Goal: Task Accomplishment & Management: Manage account settings

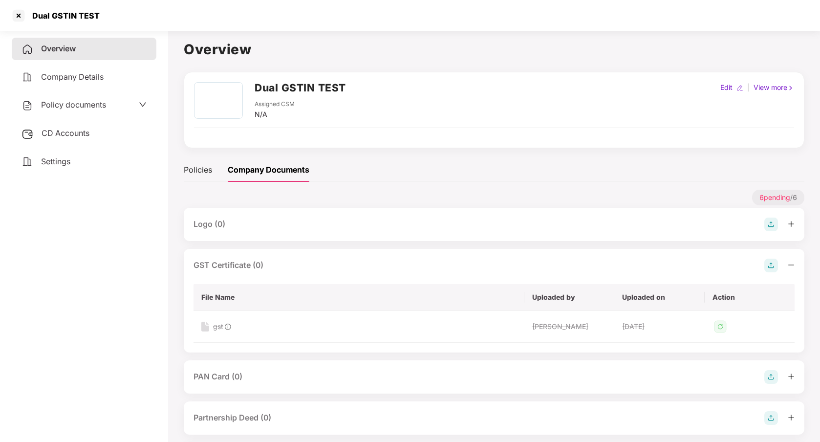
scroll to position [22, 0]
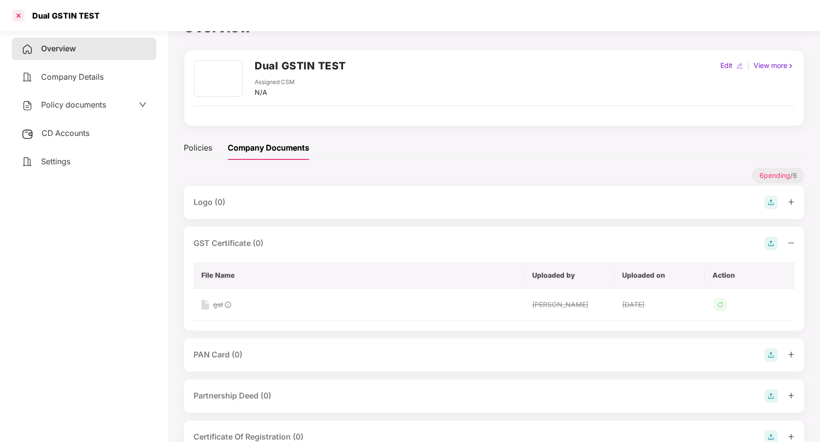
click at [12, 20] on div at bounding box center [19, 16] width 16 height 16
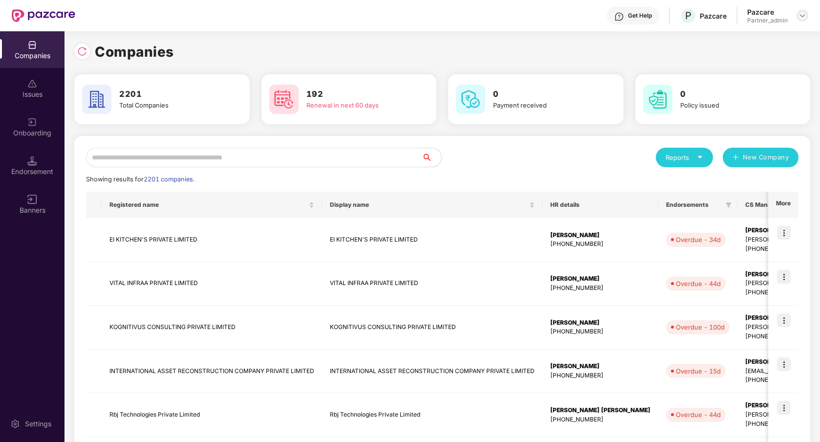
click at [804, 11] on div at bounding box center [802, 16] width 12 height 12
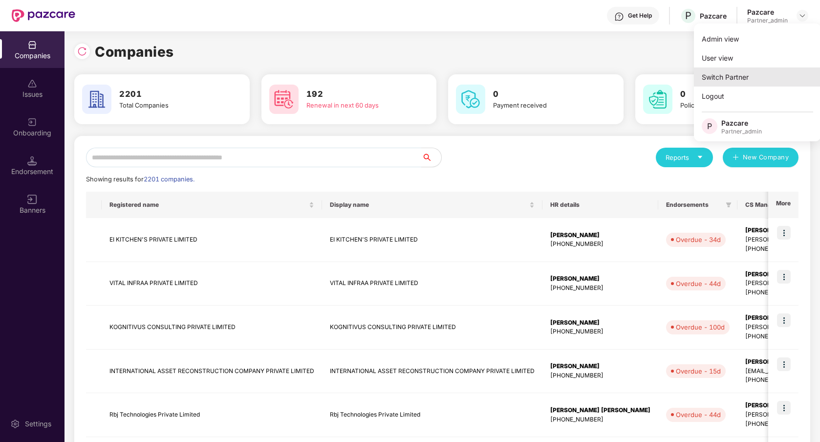
click at [750, 73] on div "Switch Partner" at bounding box center [757, 76] width 127 height 19
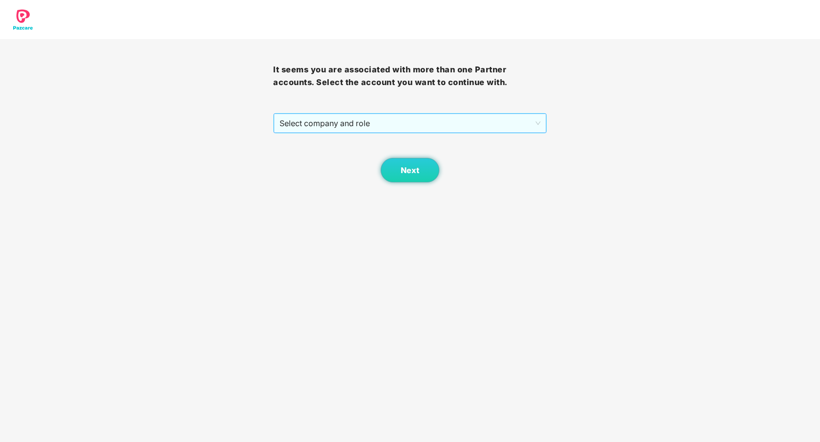
click at [504, 128] on span "Select company and role" at bounding box center [409, 123] width 260 height 19
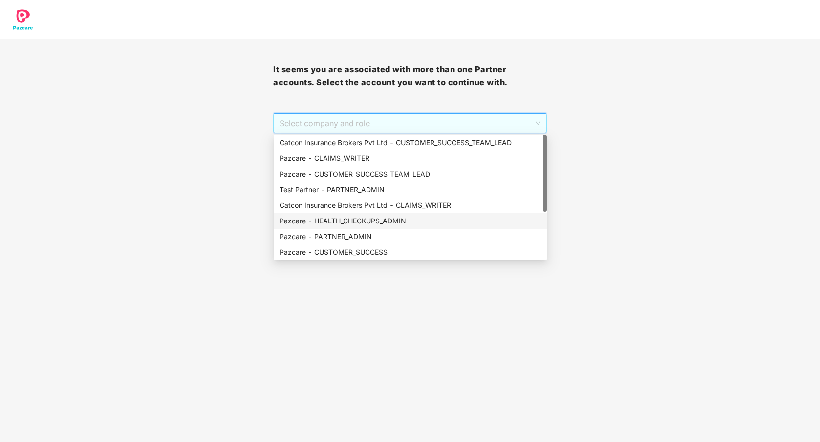
scroll to position [78, 0]
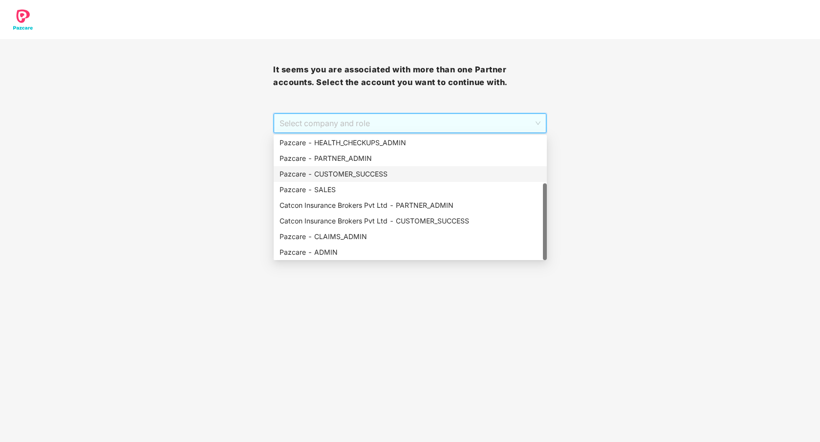
click at [359, 168] on div "Pazcare - CUSTOMER_SUCCESS" at bounding box center [410, 174] width 273 height 16
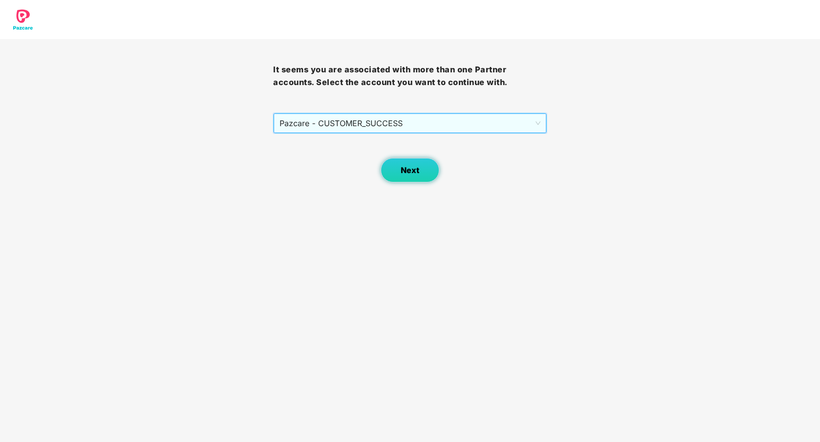
click at [401, 176] on button "Next" at bounding box center [410, 170] width 59 height 24
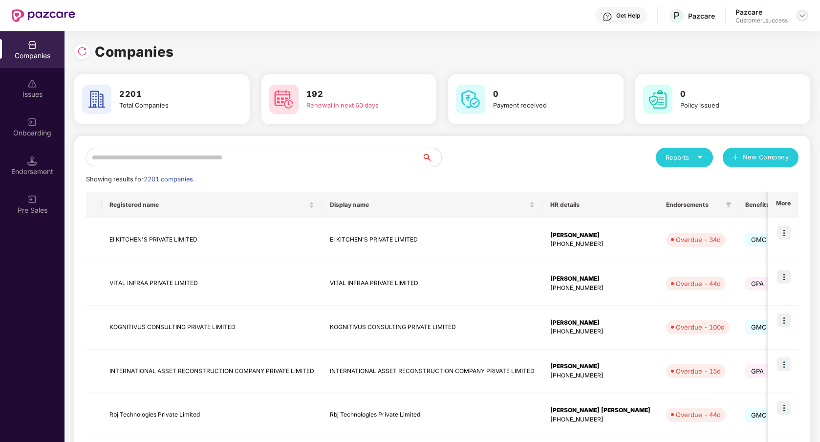
click at [797, 19] on div at bounding box center [802, 16] width 12 height 12
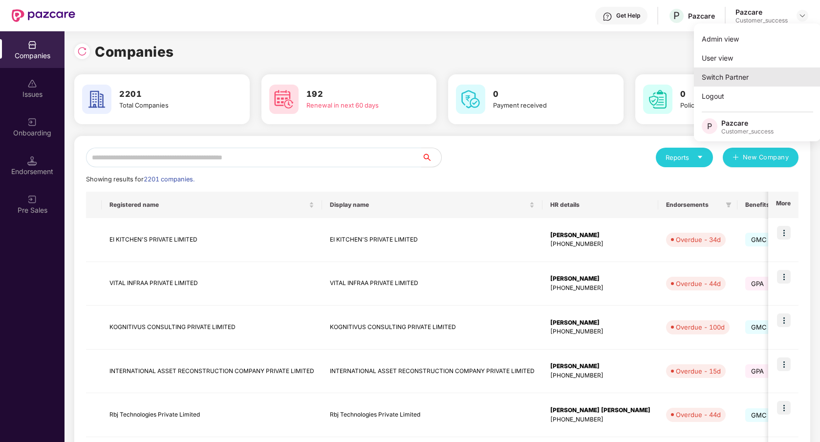
click at [720, 80] on div "Switch Partner" at bounding box center [757, 76] width 127 height 19
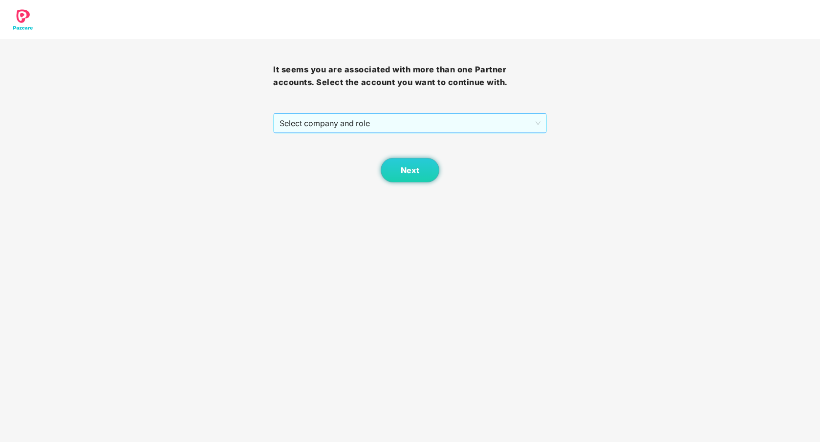
click at [494, 119] on span "Select company and role" at bounding box center [409, 123] width 260 height 19
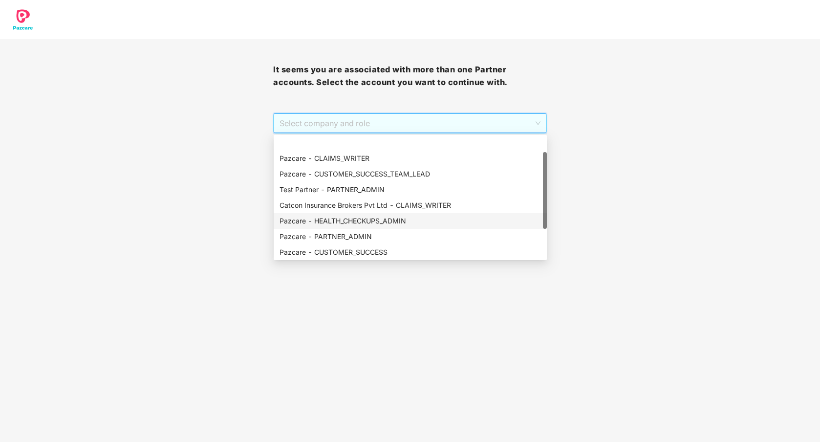
scroll to position [78, 0]
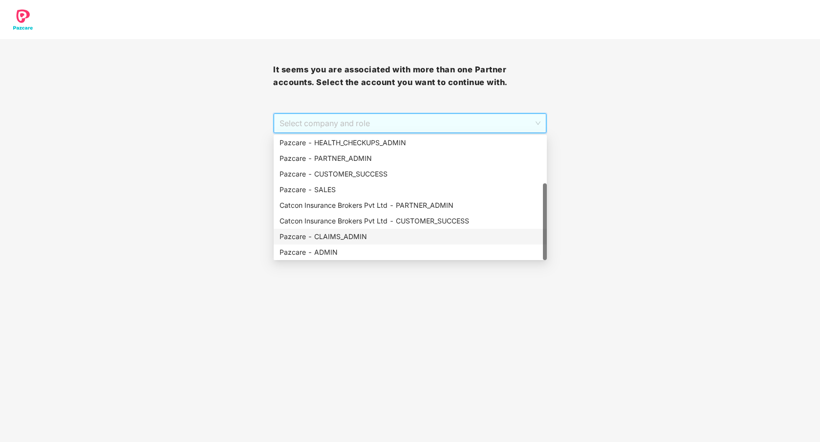
click at [397, 234] on div "Pazcare - CLAIMS_ADMIN" at bounding box center [409, 236] width 261 height 11
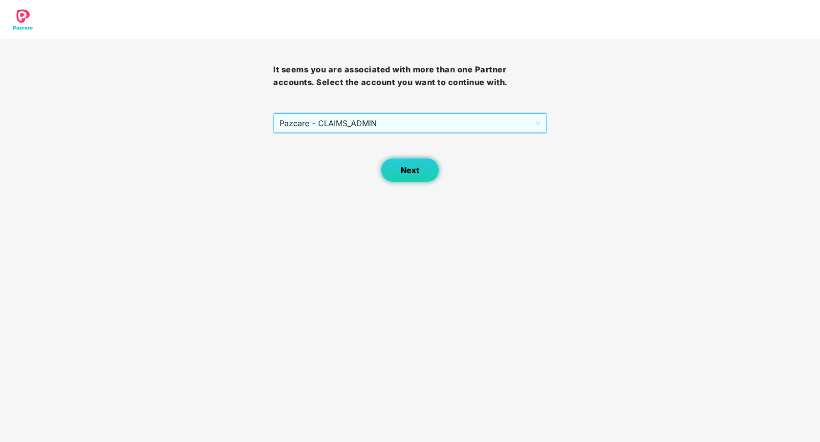
click at [414, 173] on span "Next" at bounding box center [410, 170] width 19 height 9
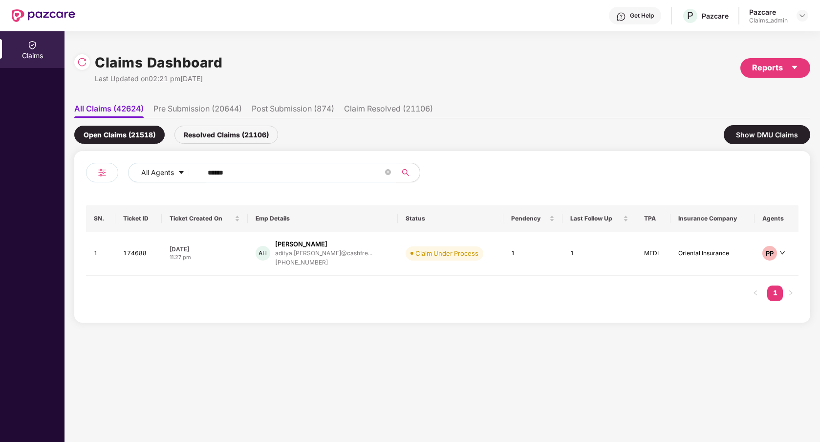
click at [116, 111] on li "All Claims (42624)" at bounding box center [108, 111] width 69 height 14
click at [388, 172] on icon "close-circle" at bounding box center [388, 172] width 6 height 6
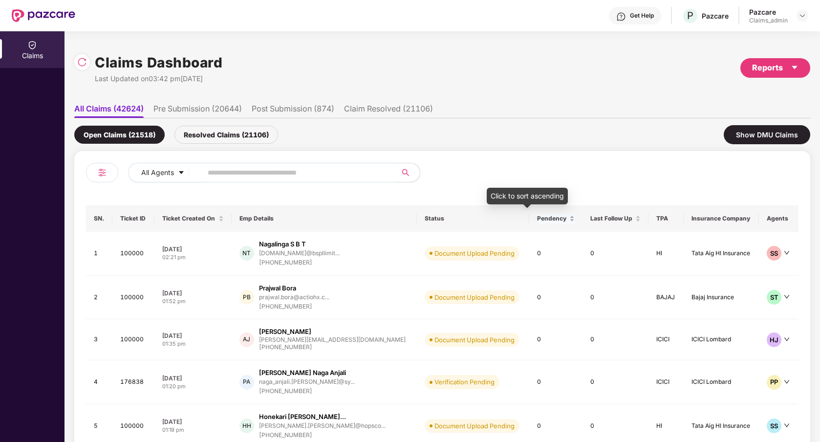
click at [537, 217] on span "Pendency" at bounding box center [552, 218] width 30 height 8
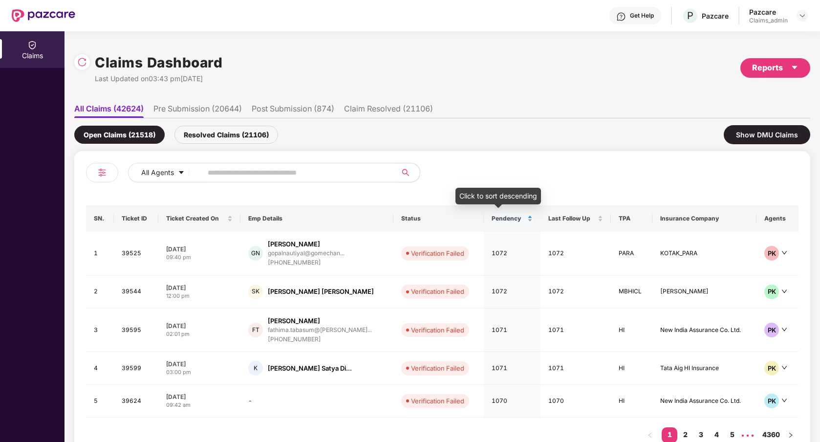
click at [500, 221] on span "Pendency" at bounding box center [508, 218] width 34 height 8
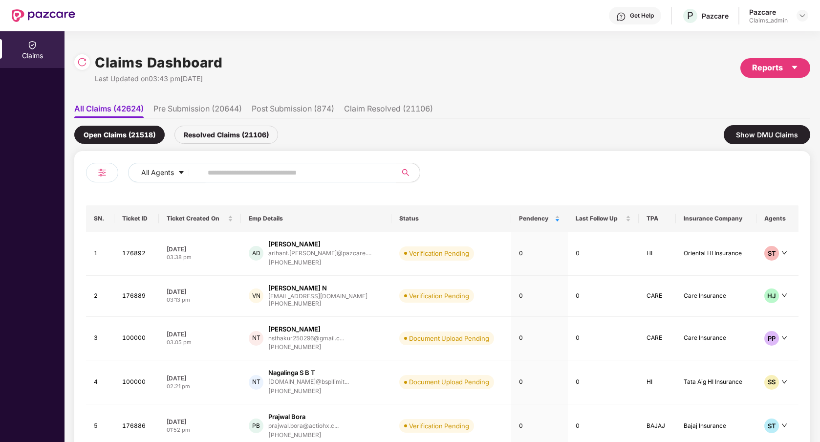
click at [267, 140] on div "Resolved Claims (21106)" at bounding box center [226, 135] width 104 height 18
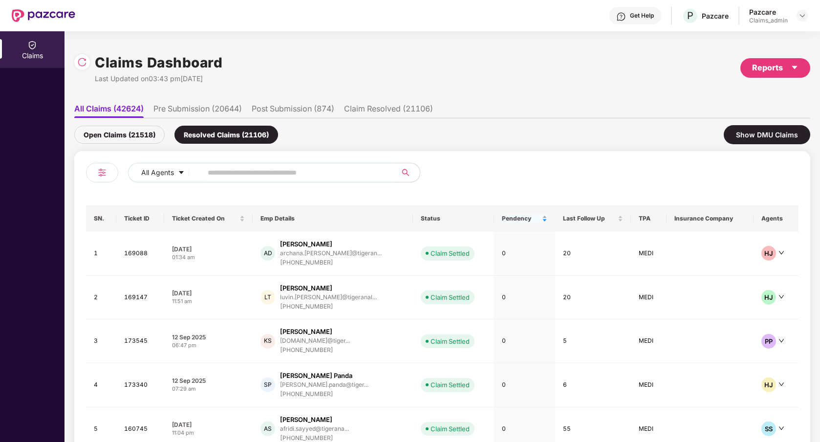
click at [508, 220] on span "Pendency" at bounding box center [521, 218] width 38 height 8
click at [510, 218] on span "Pendency" at bounding box center [521, 218] width 38 height 8
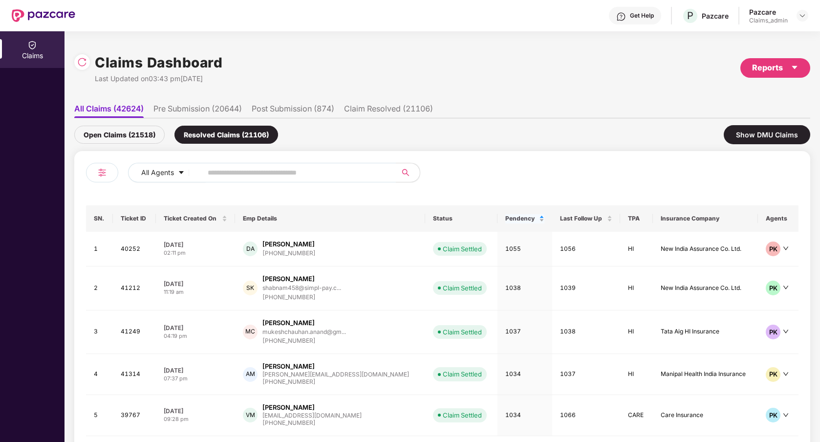
click at [505, 218] on span "Pendency" at bounding box center [521, 218] width 32 height 8
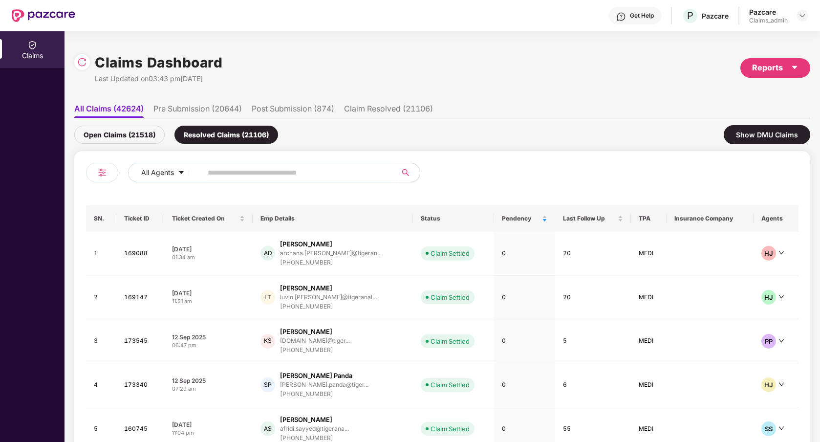
click at [152, 134] on div "Open Claims (21518)" at bounding box center [119, 135] width 90 height 18
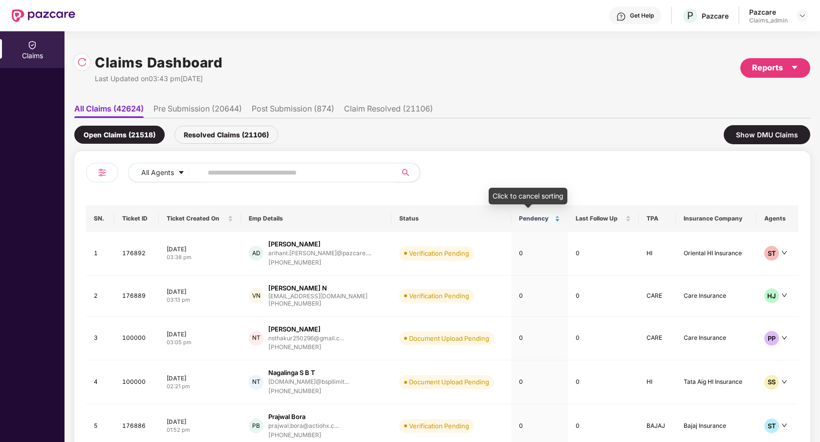
click at [522, 219] on span "Pendency" at bounding box center [536, 218] width 34 height 8
click at [535, 215] on span "Pendency" at bounding box center [536, 218] width 34 height 8
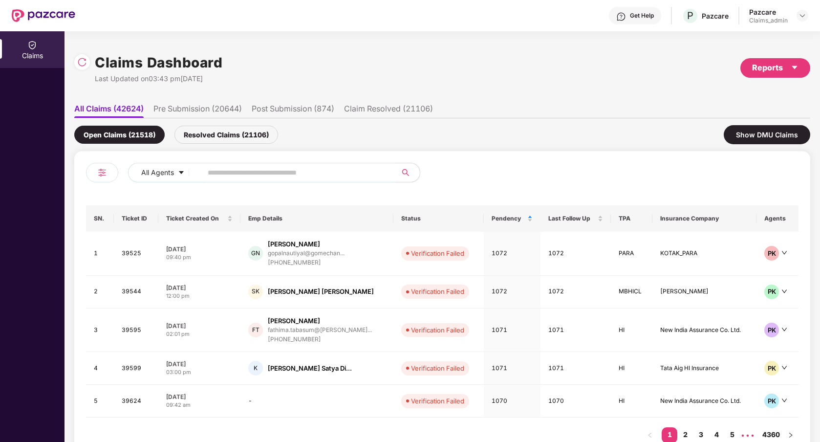
click at [220, 109] on li "Pre Submission (20644)" at bounding box center [197, 111] width 88 height 14
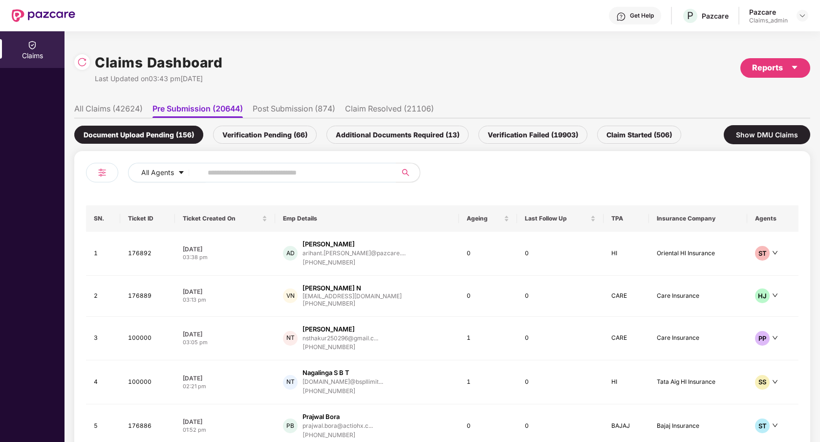
click at [243, 136] on div "Verification Pending (66)" at bounding box center [265, 135] width 104 height 18
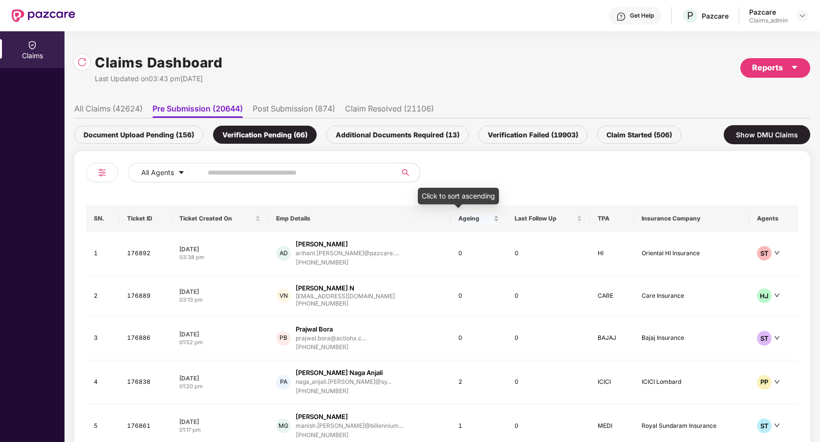
click at [459, 217] on span "Ageing" at bounding box center [474, 218] width 33 height 8
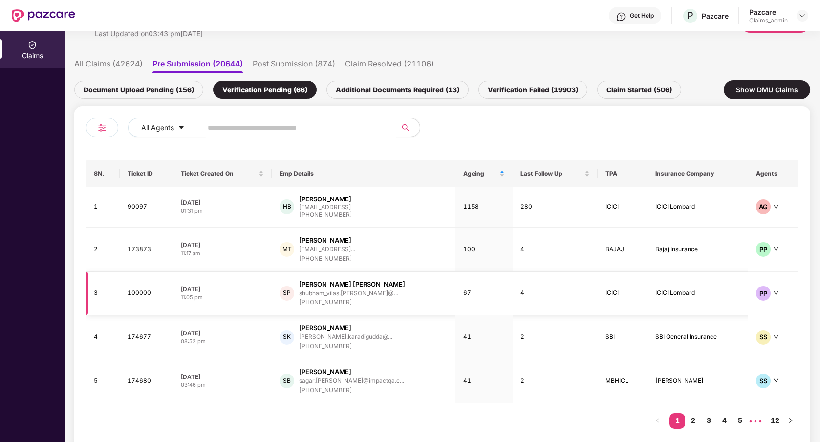
scroll to position [60, 0]
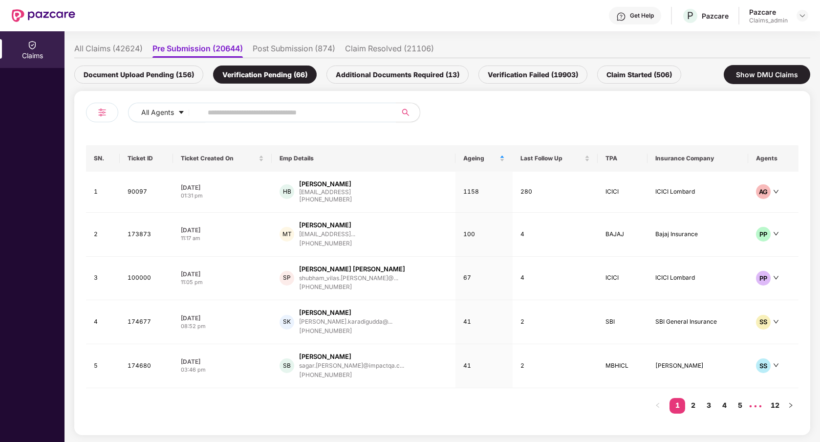
click at [411, 412] on div "SN. Ticket ID Ticket Created On Emp Details Ageing Last Follow Up TPA Insurance…" at bounding box center [442, 284] width 712 height 278
click at [414, 198] on div "HB Hinisha Bansal hbansal@eightfold.ai +919460449843" at bounding box center [363, 191] width 168 height 25
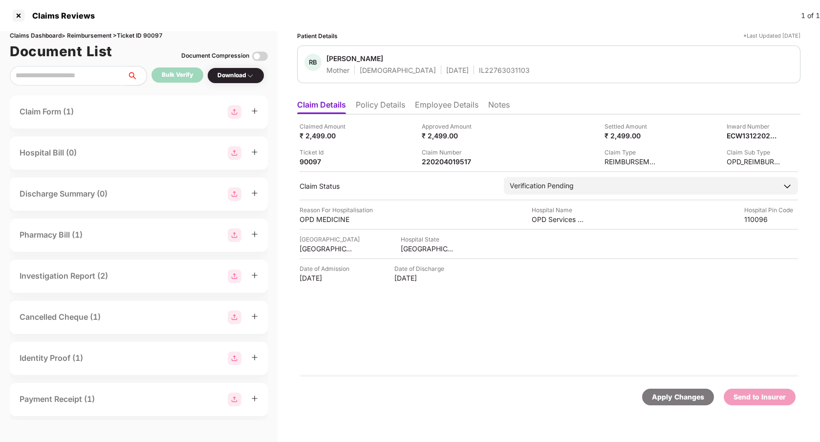
click at [490, 101] on li "Notes" at bounding box center [498, 107] width 21 height 14
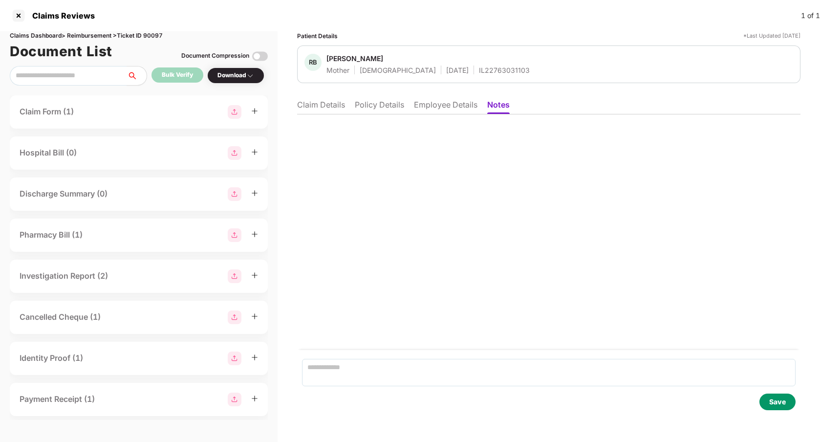
click at [417, 104] on li "Employee Details" at bounding box center [446, 107] width 64 height 14
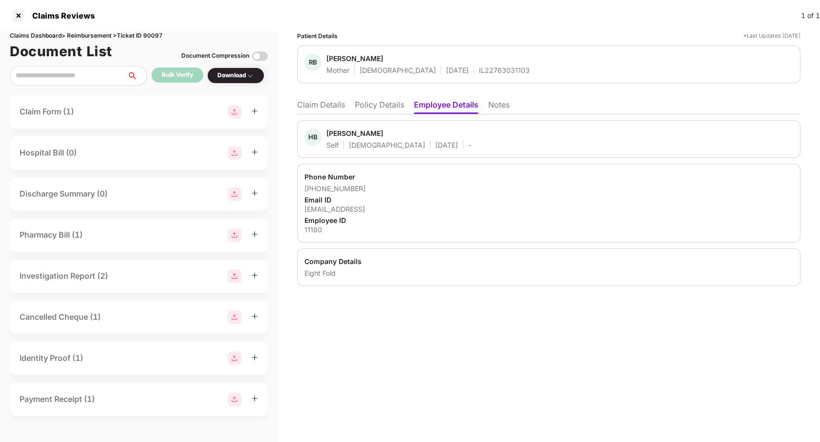
click at [376, 105] on li "Policy Details" at bounding box center [379, 107] width 49 height 14
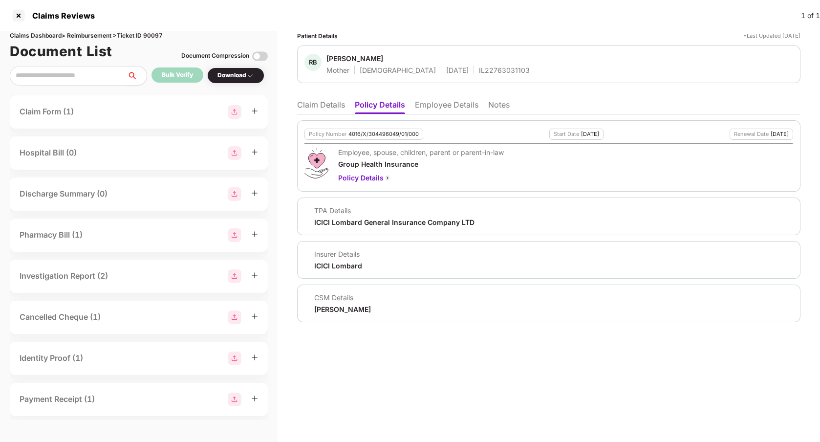
click at [319, 106] on li "Claim Details" at bounding box center [321, 107] width 48 height 14
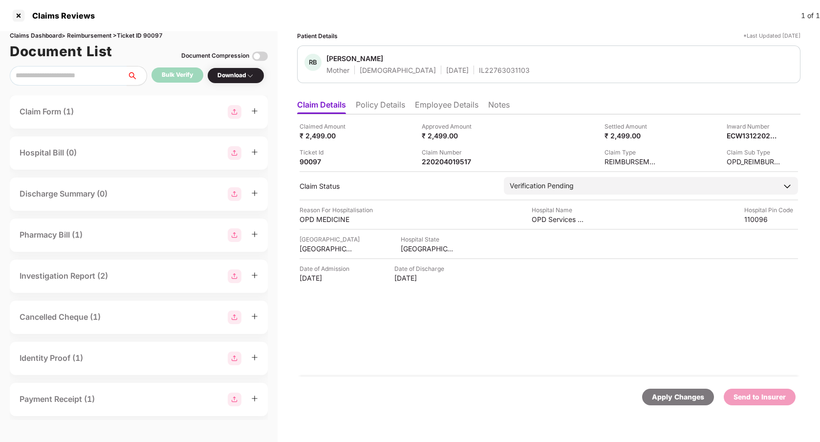
click at [398, 348] on div "Claimed Amount ₹ 2,499.00 Approved Amount ₹ 2,499.00 Settled Amount ₹ 2,499.00 …" at bounding box center [548, 245] width 503 height 262
click at [16, 13] on div at bounding box center [19, 16] width 16 height 16
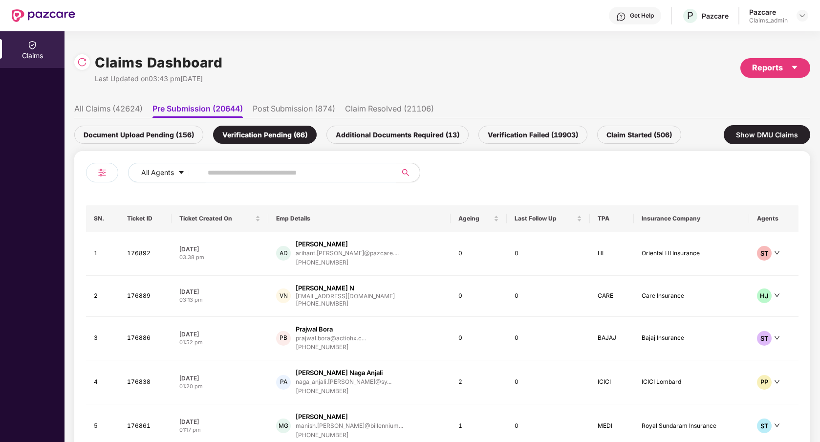
click at [106, 173] on img at bounding box center [102, 173] width 12 height 12
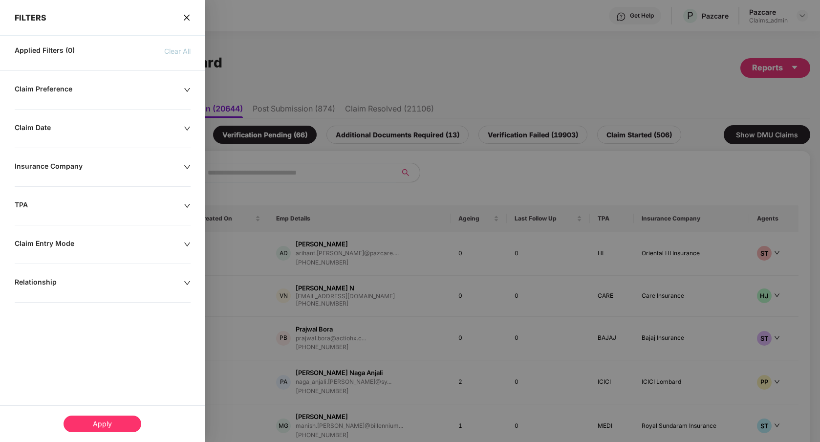
click at [115, 247] on div "Claim Entry Mode" at bounding box center [99, 244] width 169 height 11
click at [116, 279] on div "Relationship" at bounding box center [99, 282] width 169 height 11
click at [136, 240] on div "Claim Entry Mode" at bounding box center [99, 244] width 169 height 11
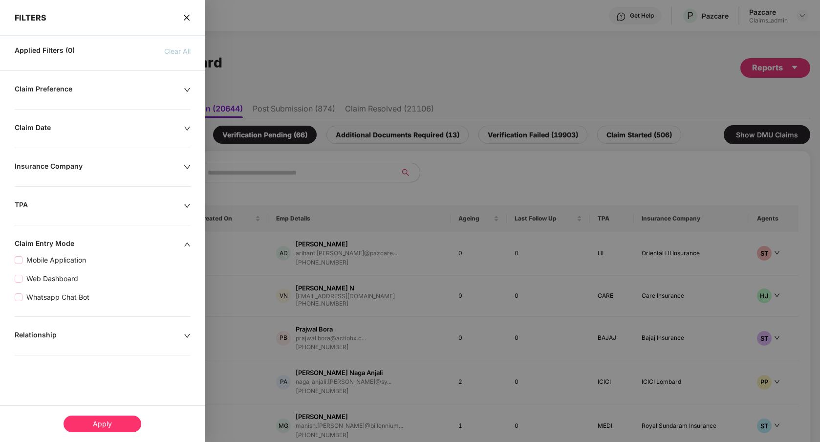
click at [136, 240] on div "Claim Entry Mode" at bounding box center [99, 244] width 169 height 11
click at [187, 17] on icon "close" at bounding box center [187, 18] width 8 height 8
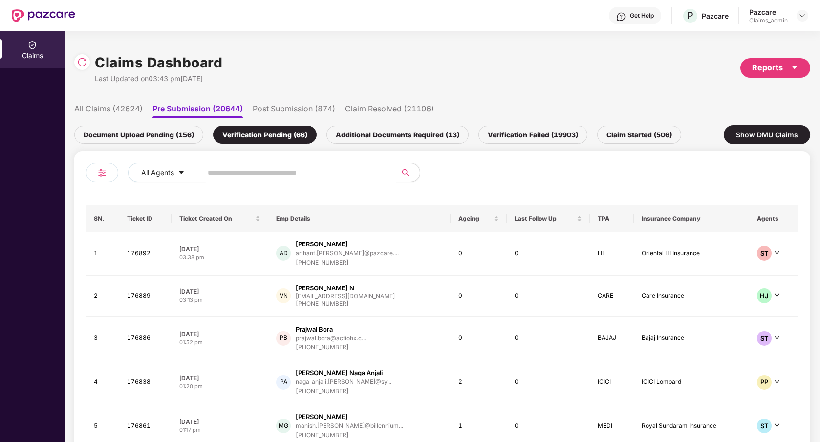
click at [334, 76] on div "Claims Dashboard Last Updated on 03:43 pm, 18 Sep 2025 Reports" at bounding box center [442, 68] width 736 height 52
click at [323, 107] on li "Post Submission (874)" at bounding box center [294, 111] width 83 height 14
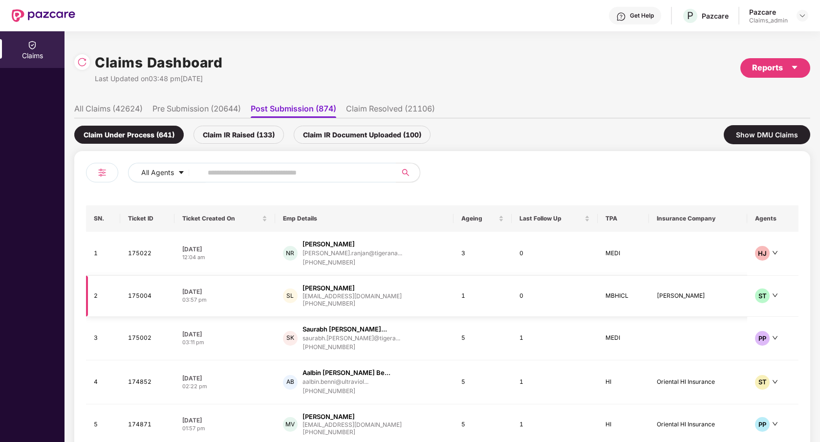
scroll to position [58, 0]
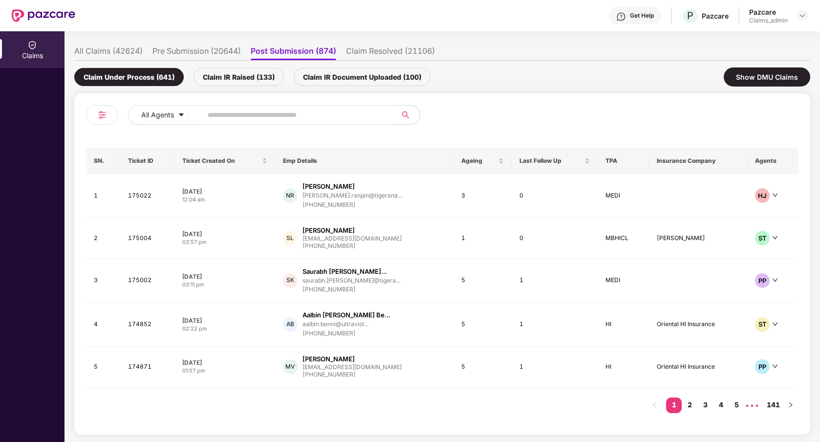
click at [607, 105] on div at bounding box center [620, 118] width 356 height 27
click at [492, 158] on div "Ageing" at bounding box center [482, 160] width 43 height 9
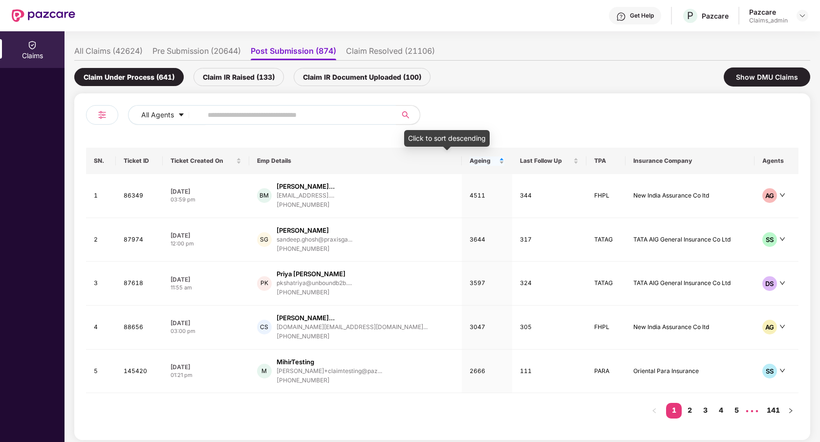
click at [469, 161] on div "Ageing" at bounding box center [486, 160] width 35 height 9
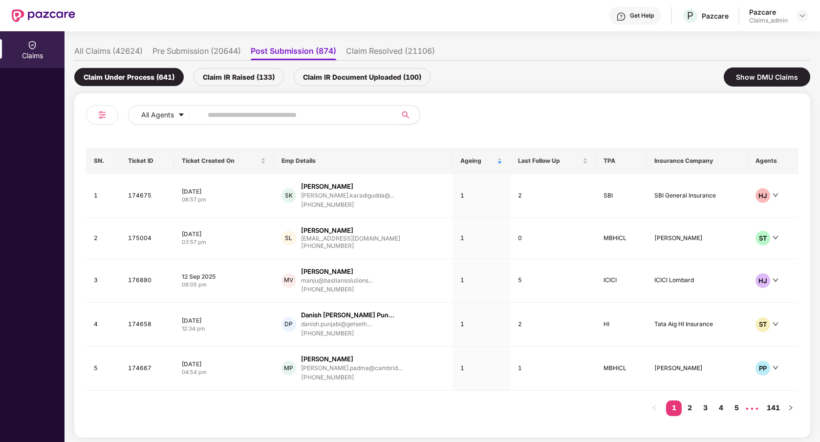
click at [368, 410] on div "SN. Ticket ID Ticket Created On Emp Details Ageing Last Follow Up TPA Insurance…" at bounding box center [442, 287] width 712 height 278
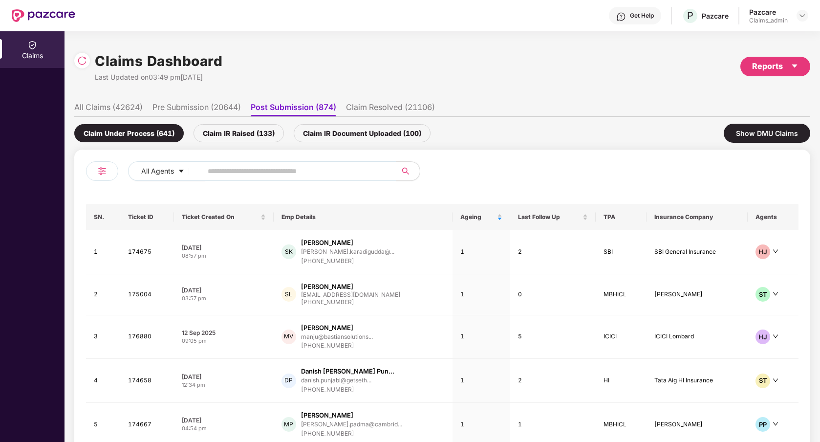
scroll to position [0, 0]
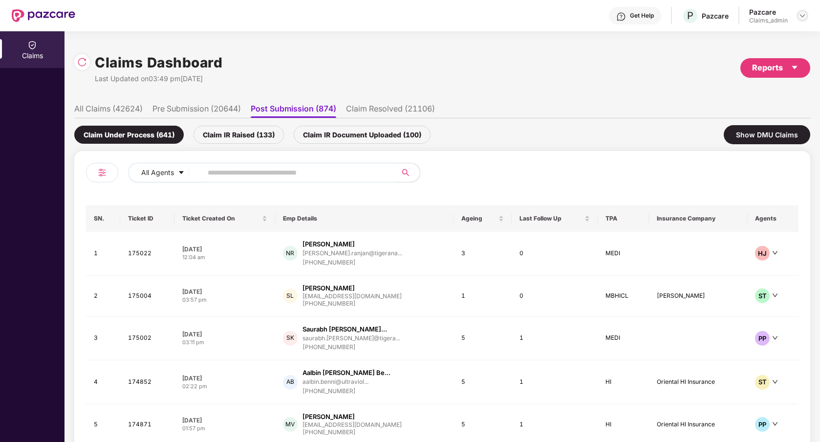
click at [801, 15] on img at bounding box center [802, 16] width 8 height 8
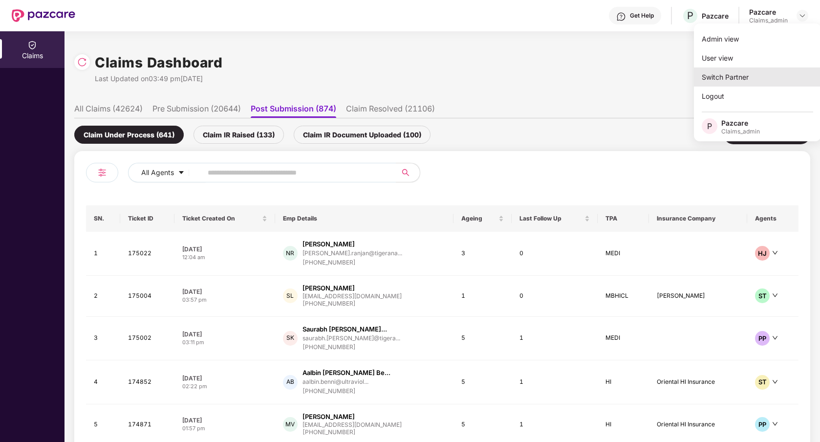
click at [763, 77] on div "Switch Partner" at bounding box center [757, 76] width 127 height 19
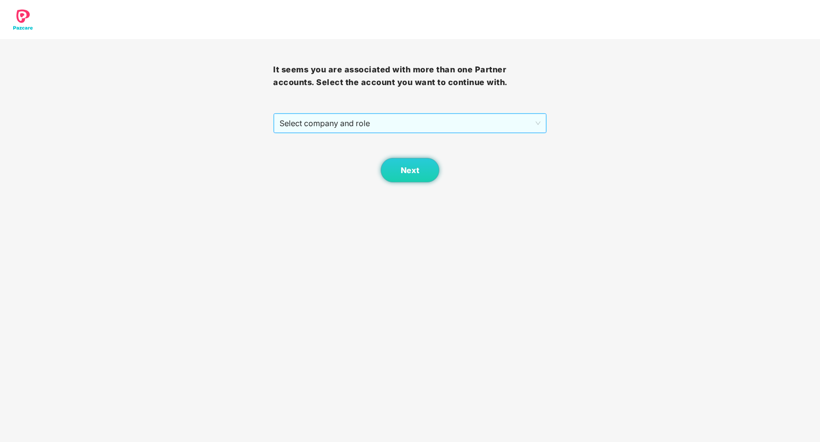
click at [486, 123] on span "Select company and role" at bounding box center [409, 123] width 260 height 19
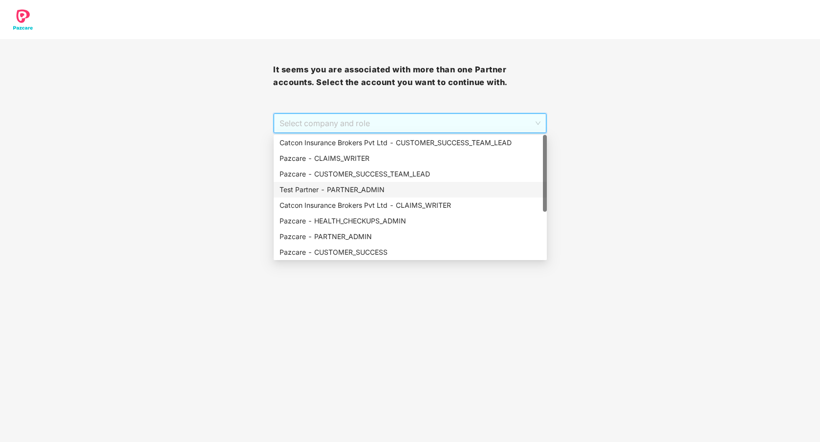
scroll to position [11, 0]
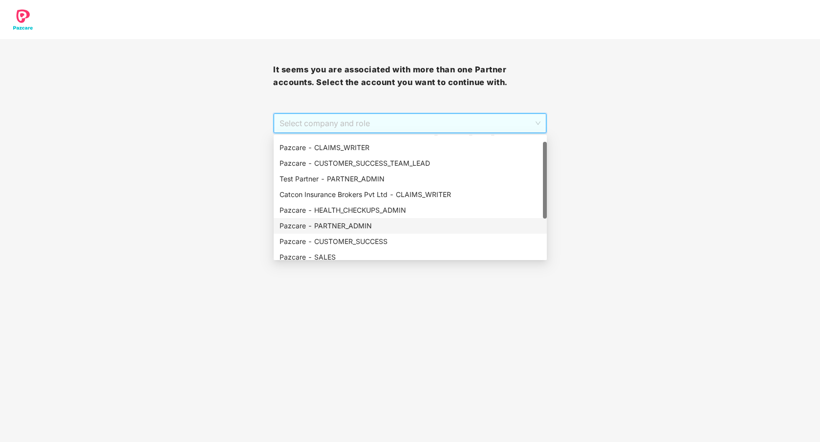
click at [394, 220] on div "Pazcare - PARTNER_ADMIN" at bounding box center [409, 225] width 261 height 11
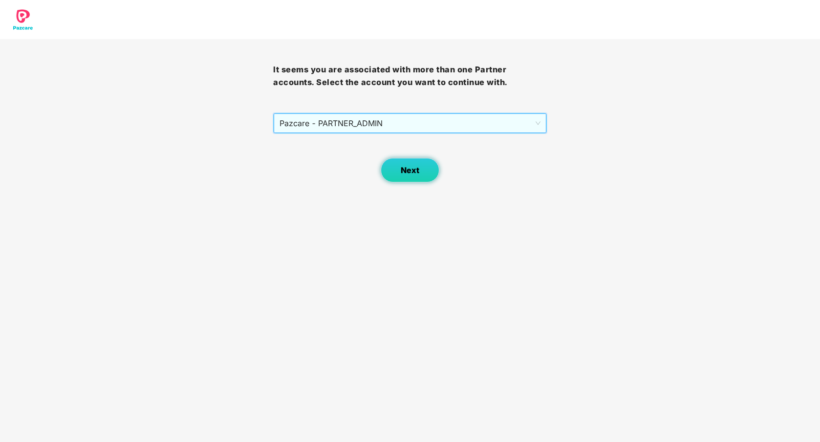
click at [408, 181] on button "Next" at bounding box center [410, 170] width 59 height 24
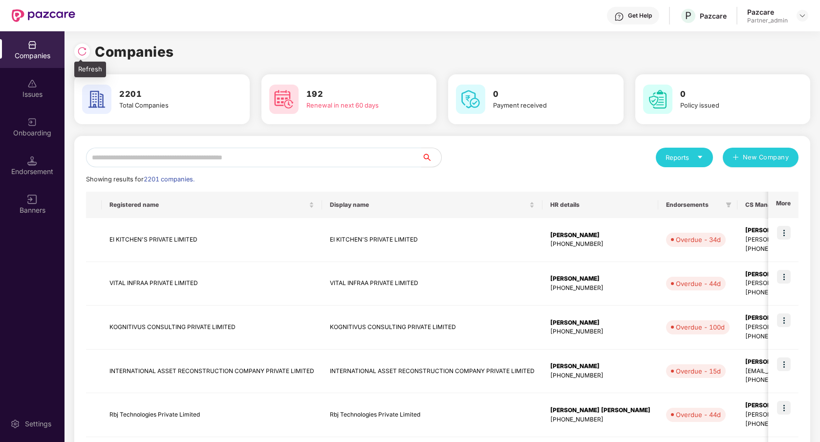
click at [80, 54] on img at bounding box center [82, 51] width 10 height 10
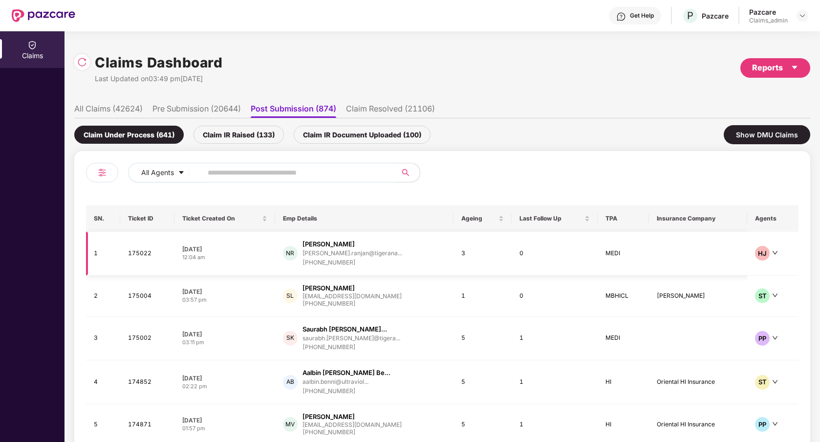
click at [147, 259] on td "175022" at bounding box center [147, 254] width 54 height 44
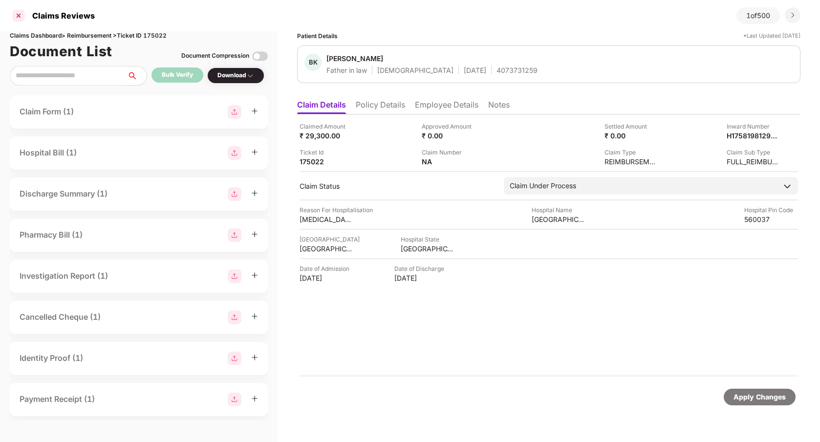
click at [20, 20] on div at bounding box center [19, 16] width 16 height 16
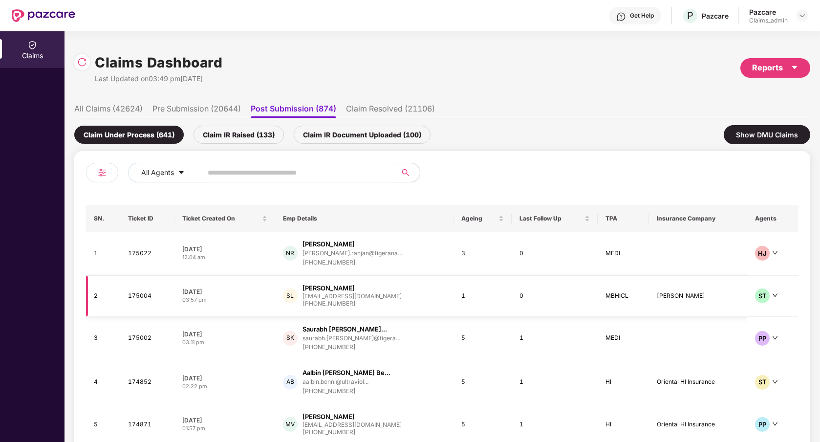
click at [458, 298] on td "1" at bounding box center [482, 296] width 58 height 41
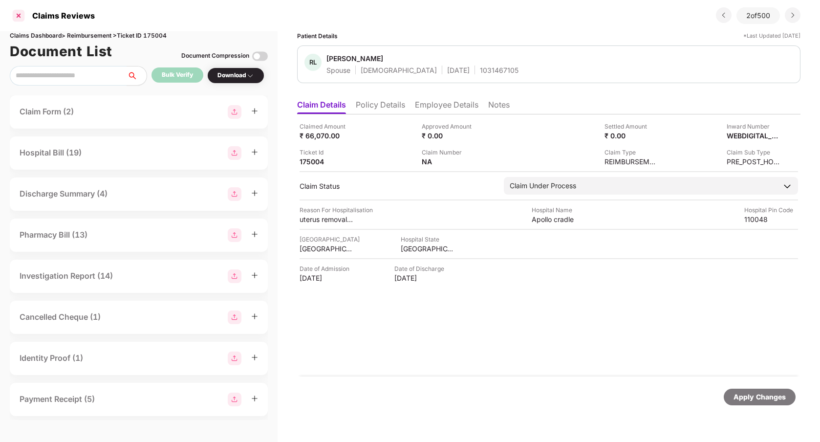
click at [15, 17] on div at bounding box center [19, 16] width 16 height 16
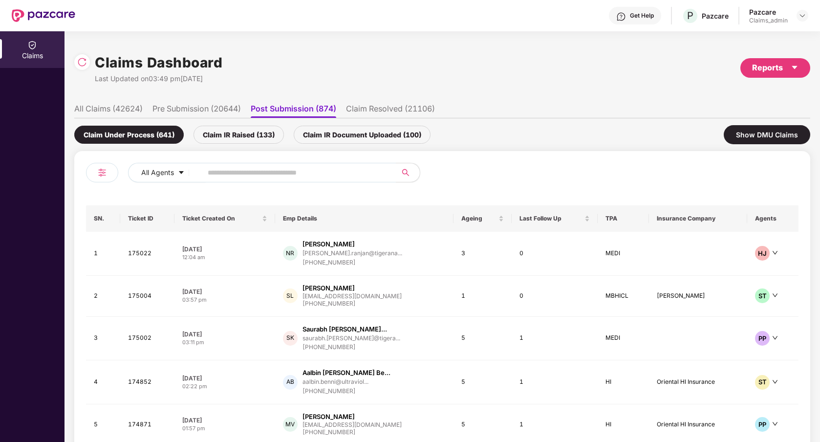
click at [548, 96] on div "Claims Dashboard Last Updated on 03:49 pm, 18 Sep 2025 Reports All Claims (4262…" at bounding box center [442, 271] width 736 height 458
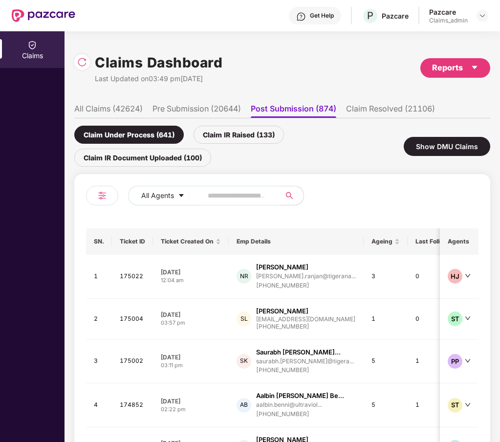
click at [207, 192] on span at bounding box center [238, 196] width 84 height 20
paste input "******"
type input "******"
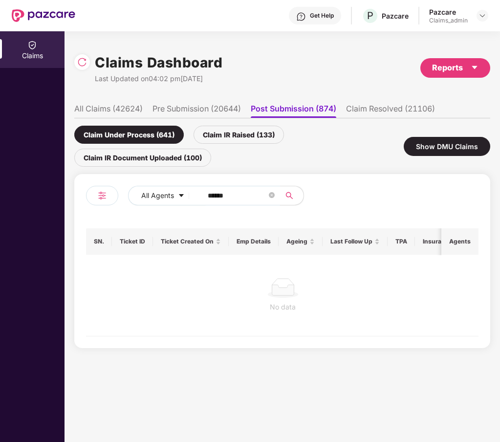
click at [119, 111] on li "All Claims (42624)" at bounding box center [108, 111] width 68 height 14
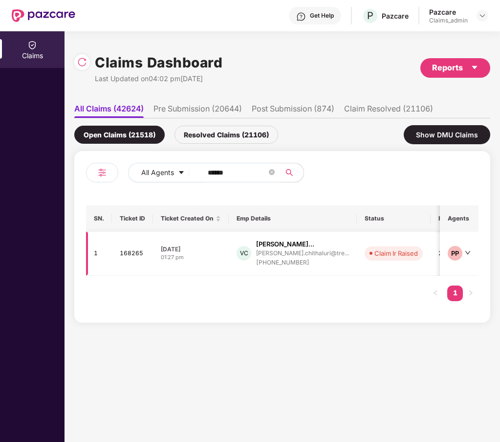
click at [338, 268] on td "VC Vineeth Varma Chithalu... vineeth.chithaluri@tre... +918686864789" at bounding box center [293, 254] width 128 height 44
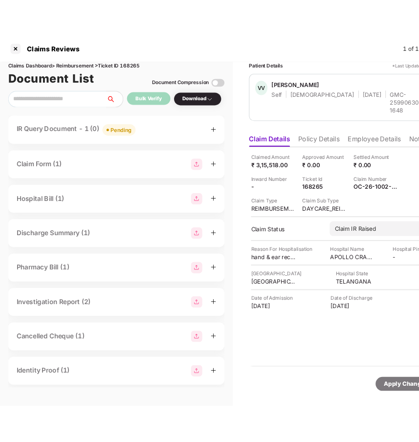
scroll to position [0, 1]
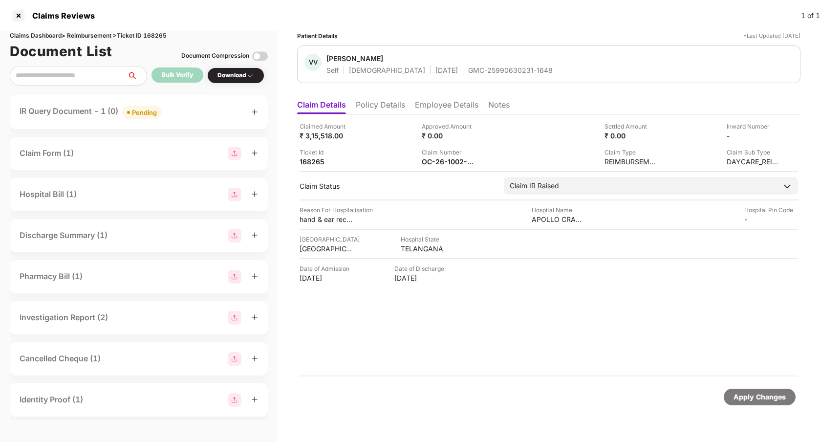
click at [168, 116] on div "IR Query Document - 1 (0) Pending" at bounding box center [139, 112] width 238 height 14
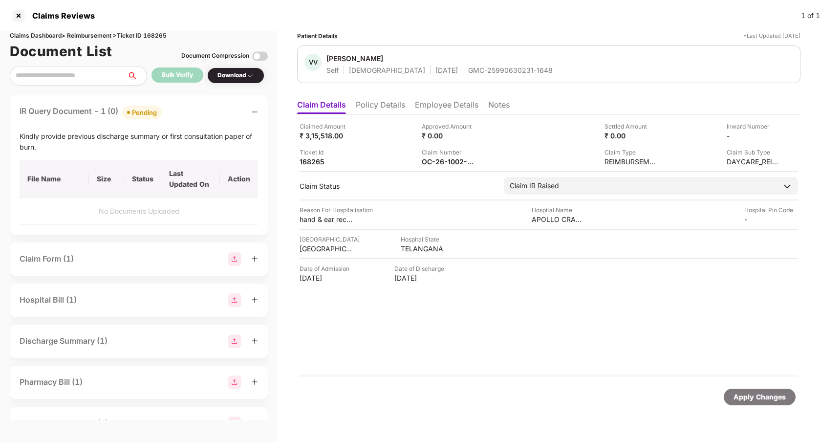
click at [168, 116] on div "IR Query Document - 1 (0) Pending" at bounding box center [139, 112] width 238 height 14
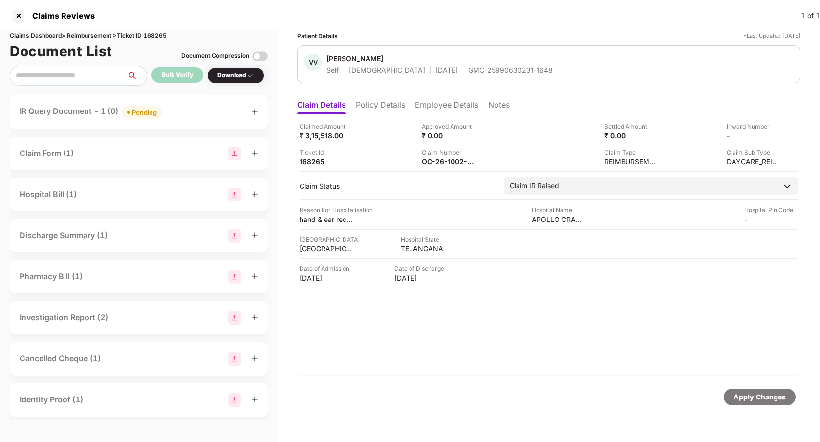
click at [390, 107] on li "Policy Details" at bounding box center [380, 107] width 49 height 14
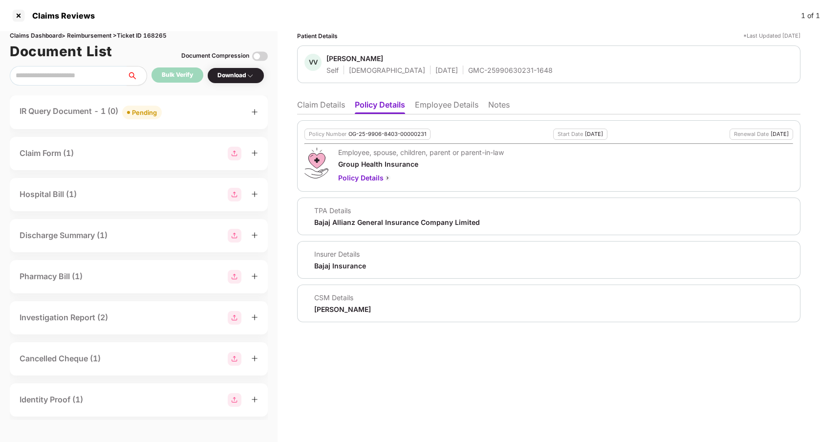
click at [321, 102] on li "Claim Details" at bounding box center [321, 107] width 48 height 14
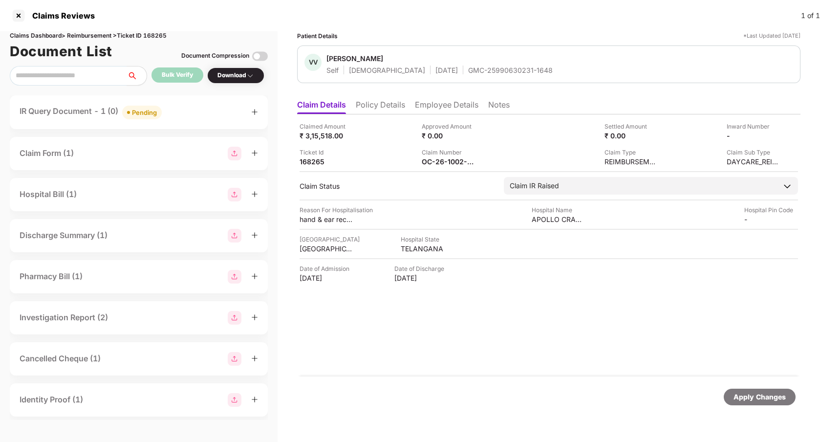
click at [440, 349] on div "Claimed Amount ₹ 3,15,518.00 Approved Amount ₹ 0.00 Settled Amount ₹ 0.00 Inwar…" at bounding box center [548, 245] width 503 height 262
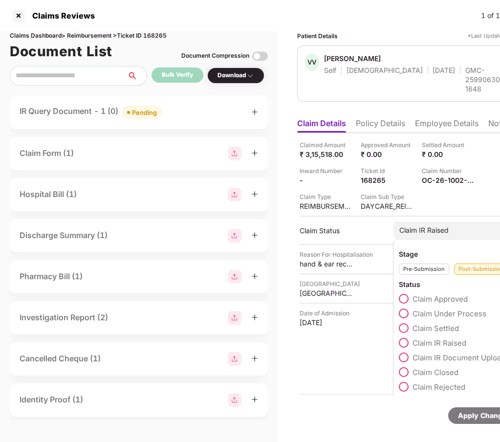
click at [439, 225] on div "Claim IR Raised" at bounding box center [423, 230] width 49 height 11
click at [400, 308] on span at bounding box center [404, 313] width 10 height 10
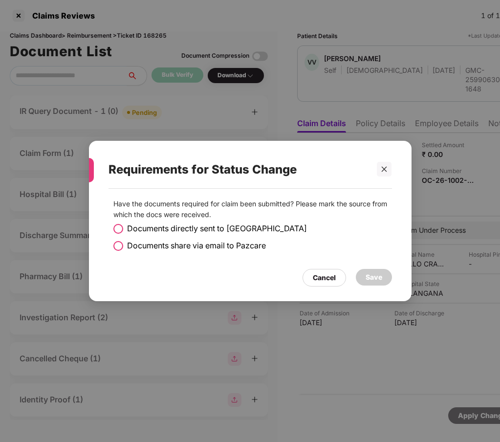
click at [120, 227] on span at bounding box center [118, 229] width 10 height 10
click at [379, 278] on div "Save" at bounding box center [373, 277] width 17 height 11
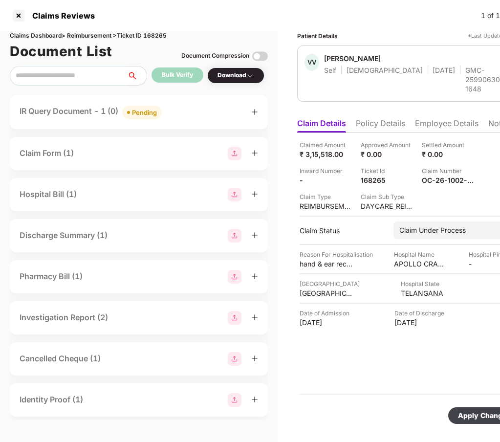
click at [458, 410] on div "Apply Changes" at bounding box center [484, 415] width 52 height 11
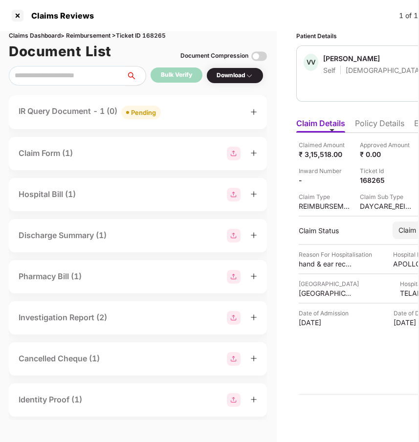
click at [143, 151] on div "Claim Form (1)" at bounding box center [138, 154] width 238 height 14
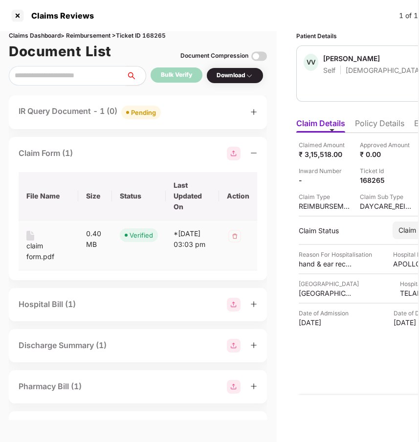
click at [40, 251] on div "claim form.pdf" at bounding box center [48, 250] width 44 height 21
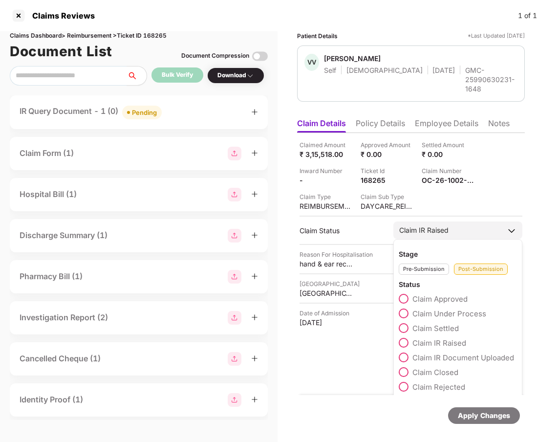
click at [400, 308] on span at bounding box center [404, 313] width 10 height 10
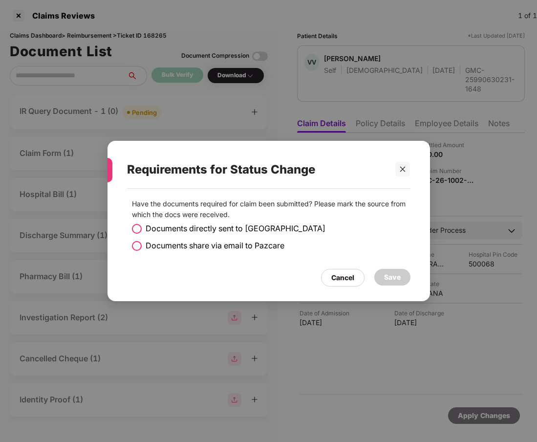
click at [243, 226] on span "Documents directly sent to [GEOGRAPHIC_DATA]" at bounding box center [236, 228] width 180 height 12
click at [396, 277] on div "Save" at bounding box center [392, 277] width 17 height 11
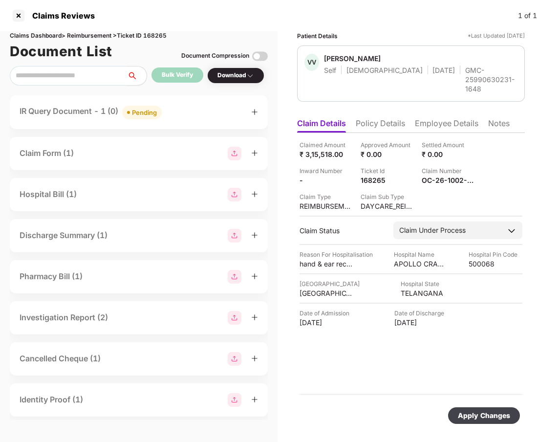
click at [418, 410] on div "Apply Changes" at bounding box center [484, 415] width 52 height 11
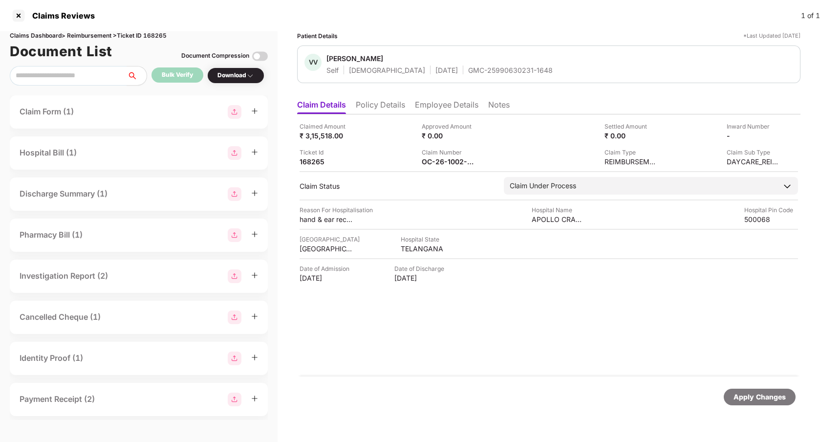
click at [418, 338] on div "Claimed Amount ₹ 3,15,518.00 Approved Amount ₹ 0.00 Settled Amount ₹ 0.00 Inwar…" at bounding box center [548, 245] width 503 height 262
